Goal: Task Accomplishment & Management: Manage account settings

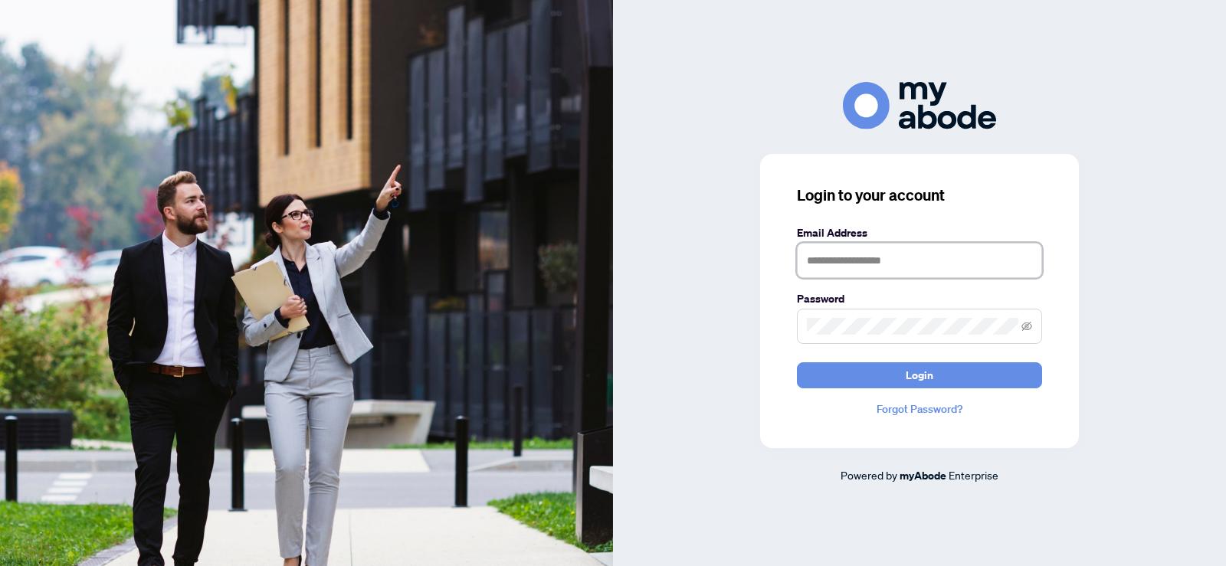
click at [838, 247] on input "text" at bounding box center [919, 260] width 245 height 35
type input "**********"
click at [797, 362] on button "Login" at bounding box center [919, 375] width 245 height 26
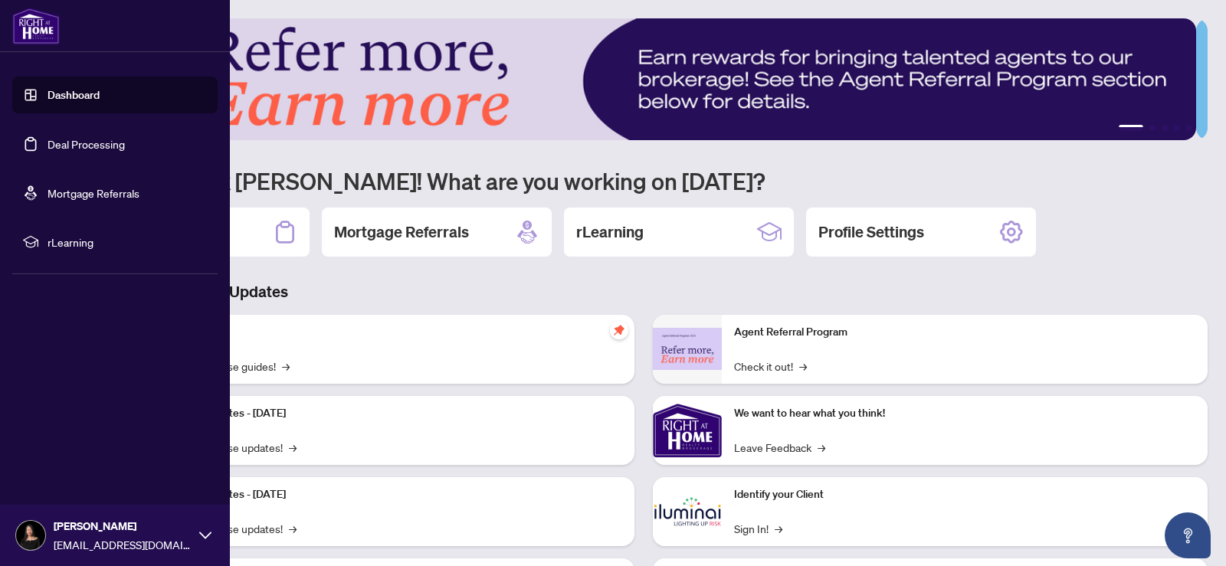
click at [99, 150] on link "Deal Processing" at bounding box center [86, 144] width 77 height 14
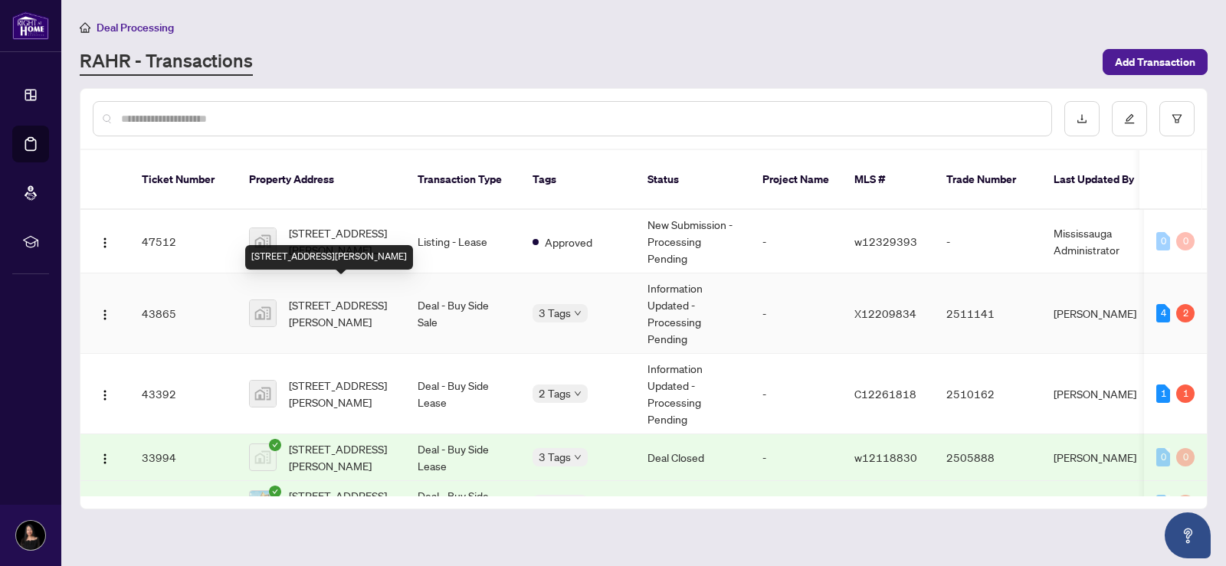
click at [316, 297] on span "18-77 Avery Crescent, St. Catharines, ON, Canada" at bounding box center [341, 314] width 104 height 34
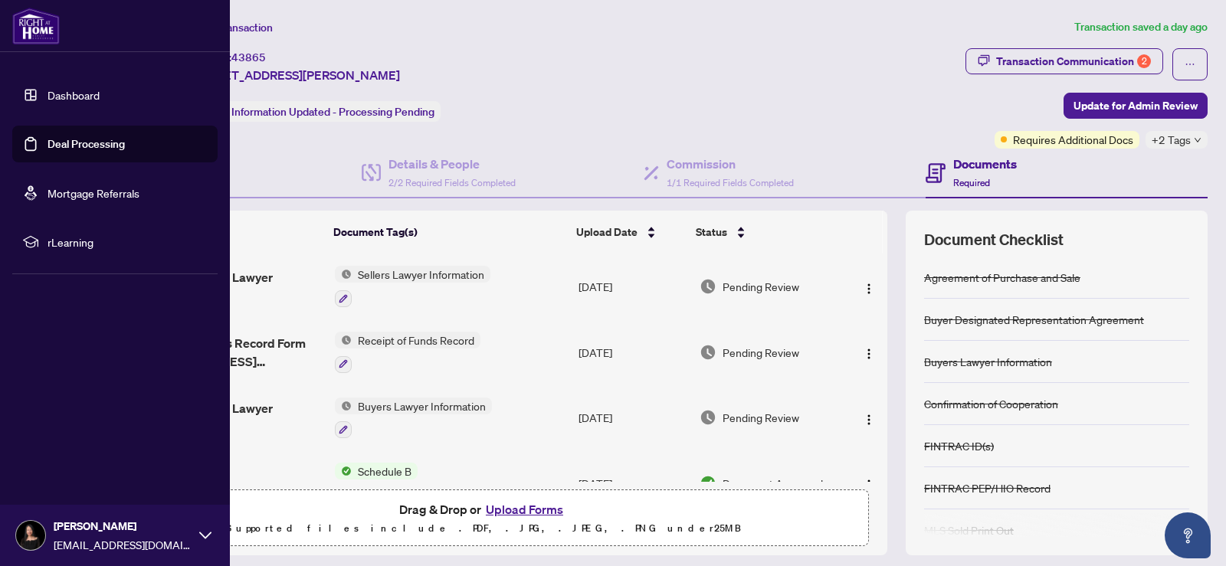
click at [74, 139] on link "Deal Processing" at bounding box center [86, 144] width 77 height 14
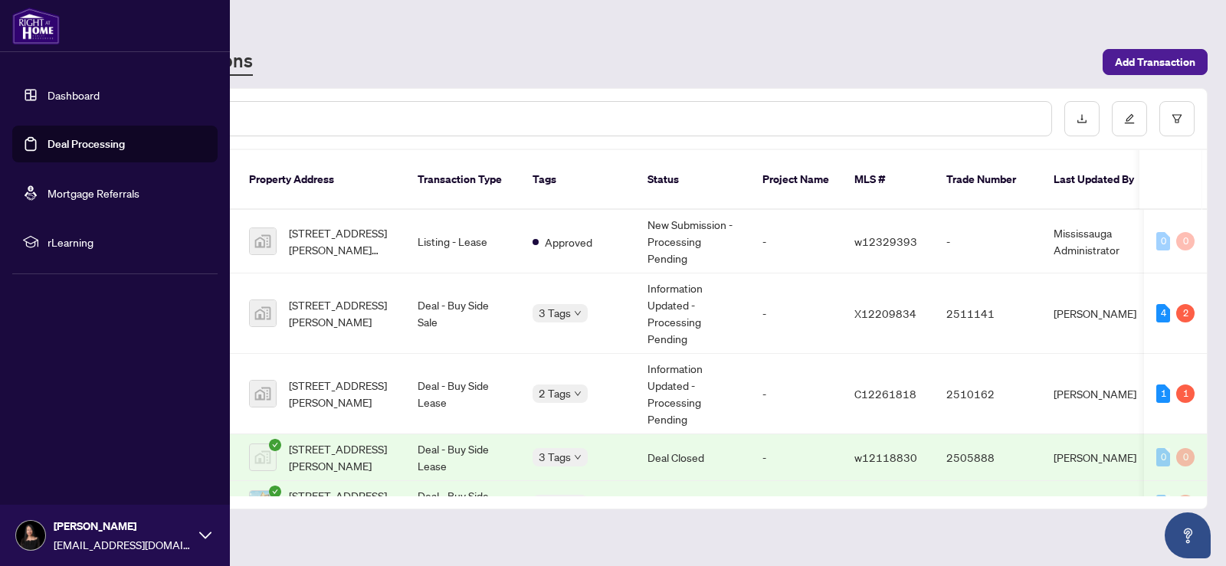
click at [205, 532] on icon at bounding box center [205, 535] width 12 height 12
click at [64, 441] on span "Logout" at bounding box center [61, 444] width 34 height 25
